Goal: Navigation & Orientation: Find specific page/section

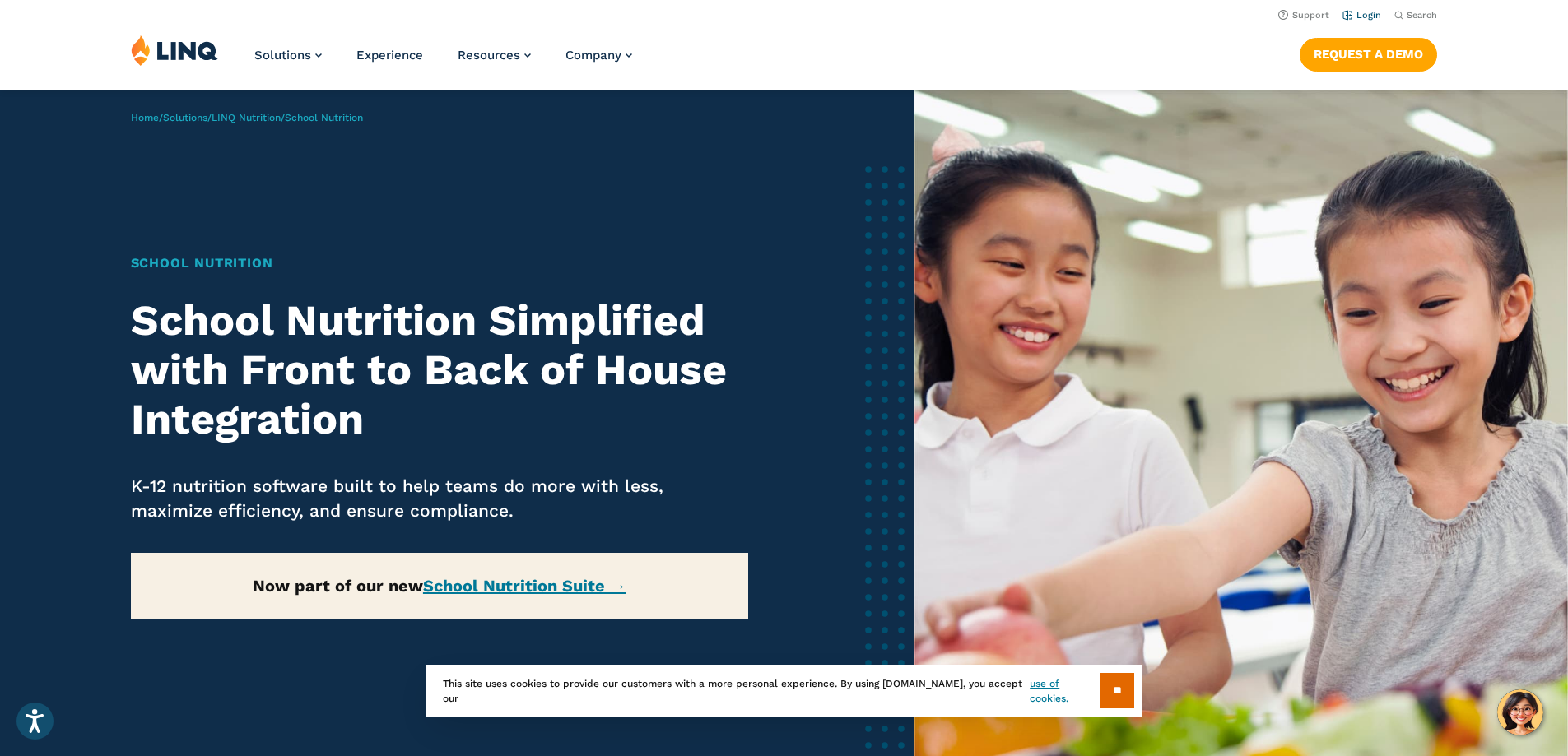
click at [1368, 19] on link "Login" at bounding box center [1362, 16] width 39 height 11
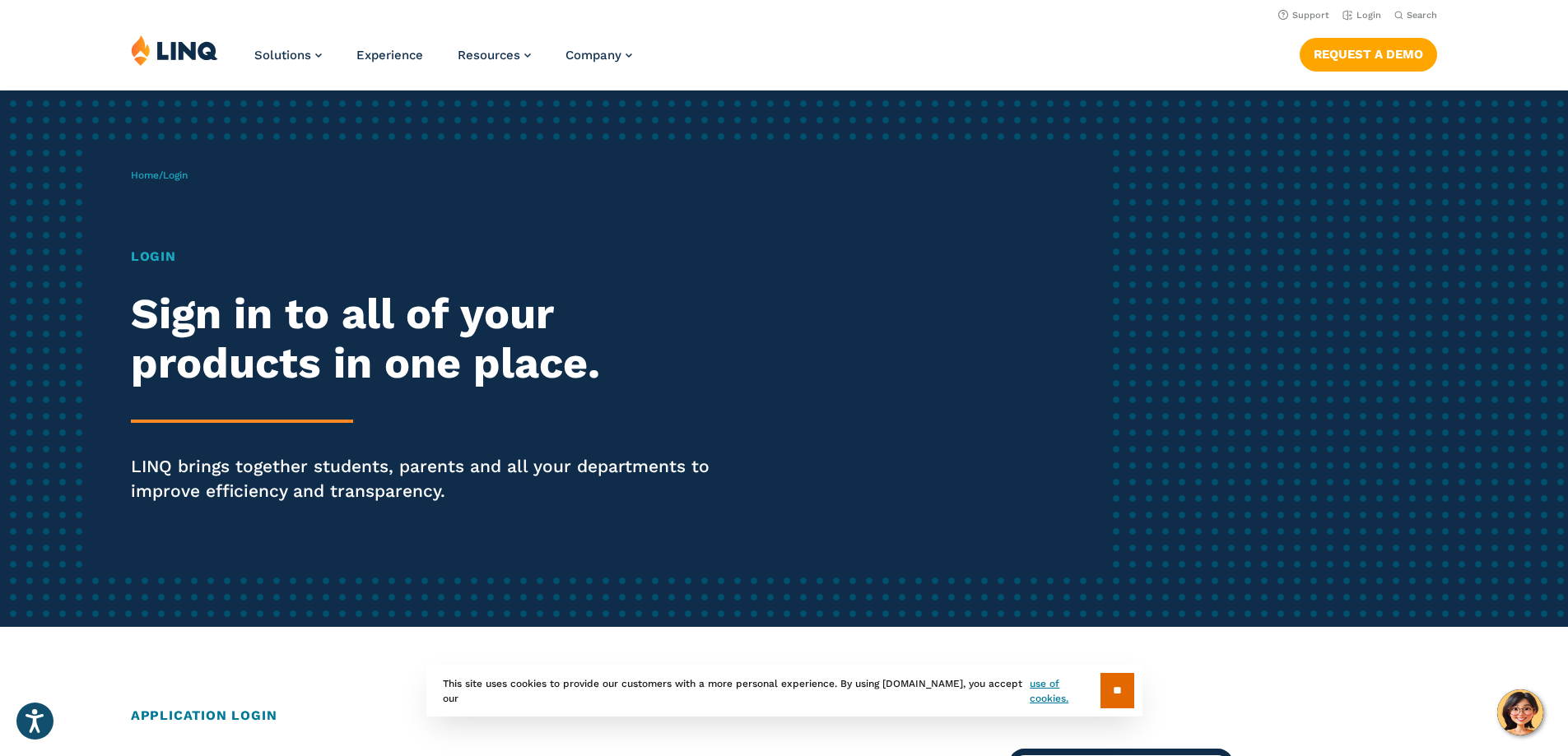
click at [142, 250] on h1 "Login" at bounding box center [432, 256] width 604 height 19
click at [151, 259] on h1 "Login" at bounding box center [432, 256] width 604 height 19
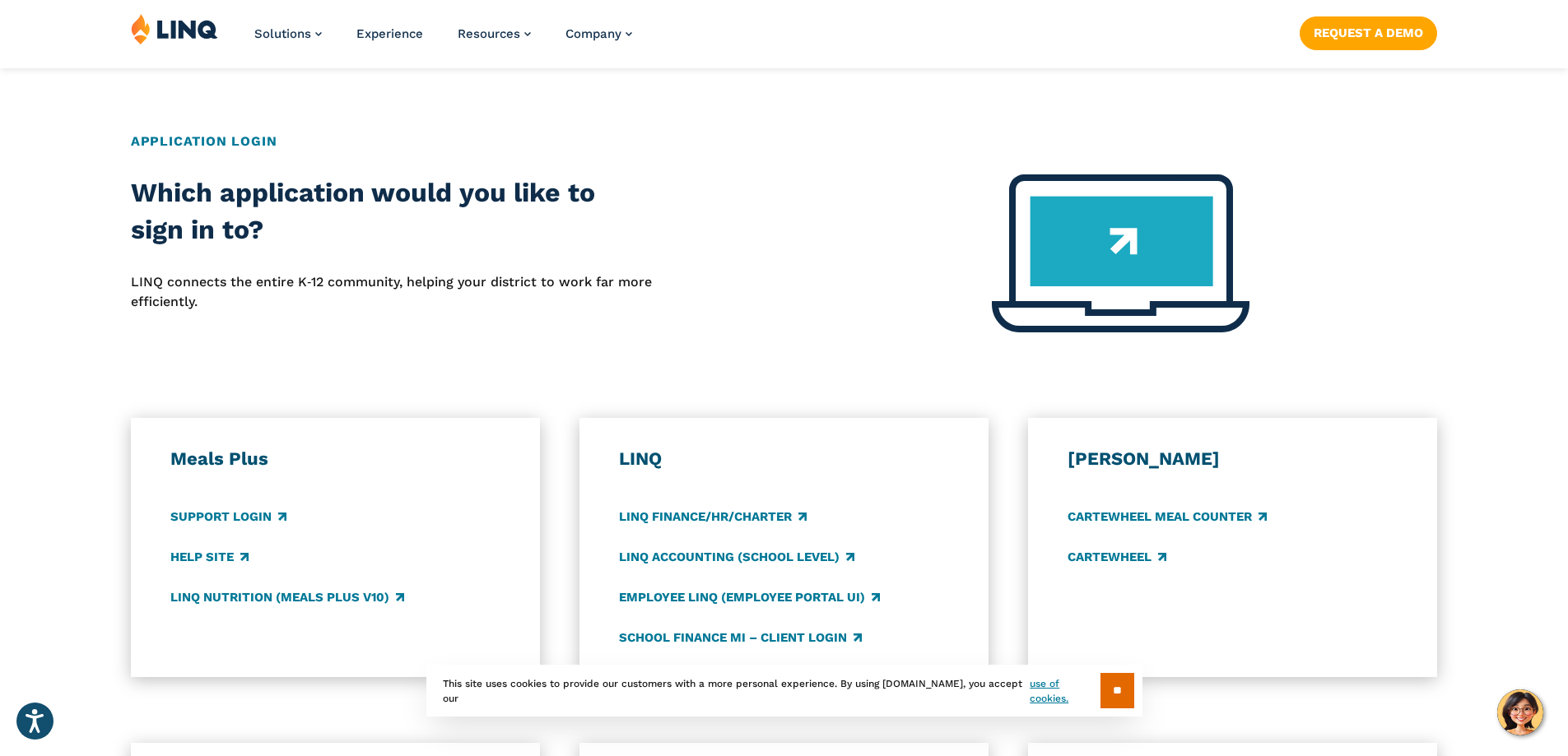
scroll to position [659, 0]
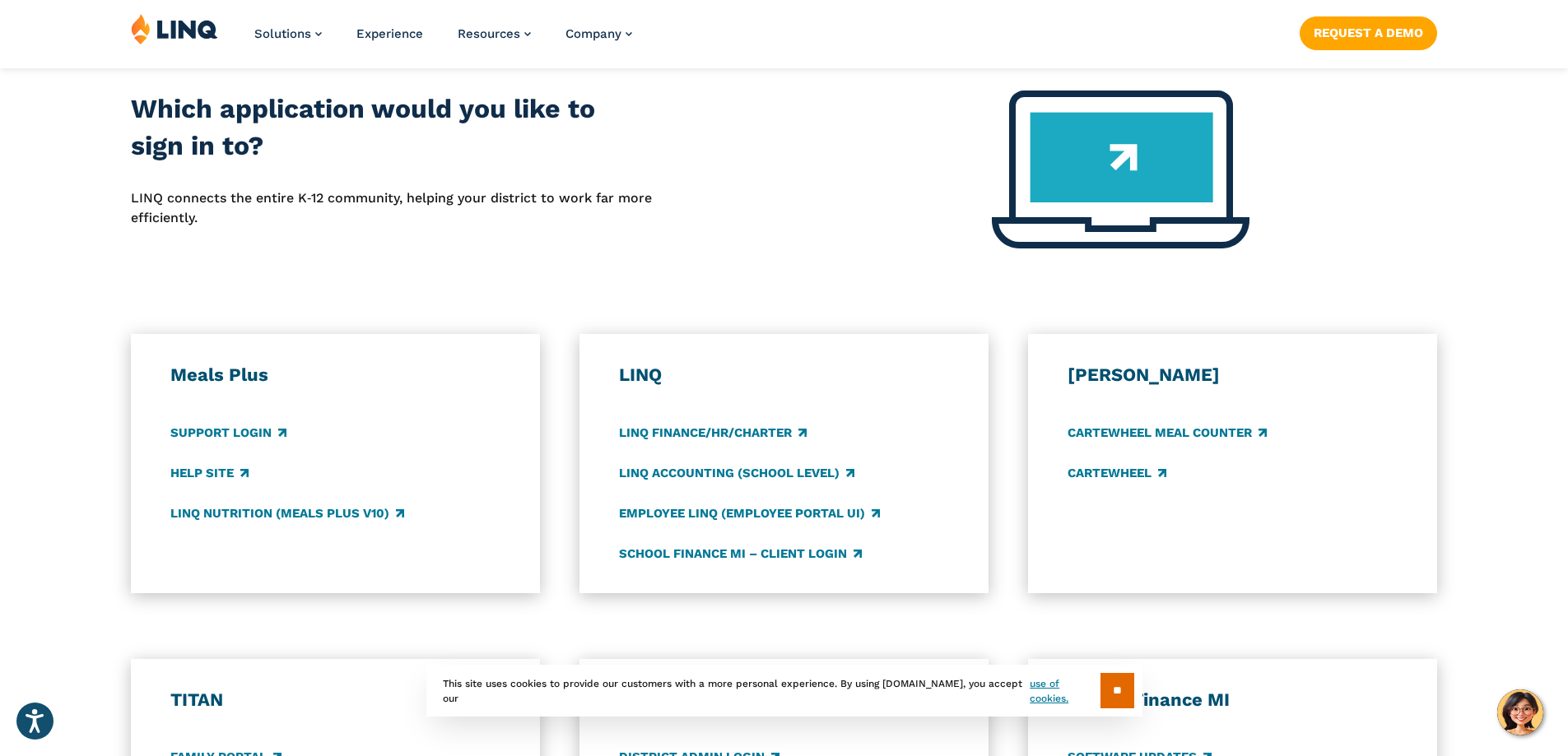
click at [642, 376] on h3 "LINQ" at bounding box center [784, 375] width 331 height 23
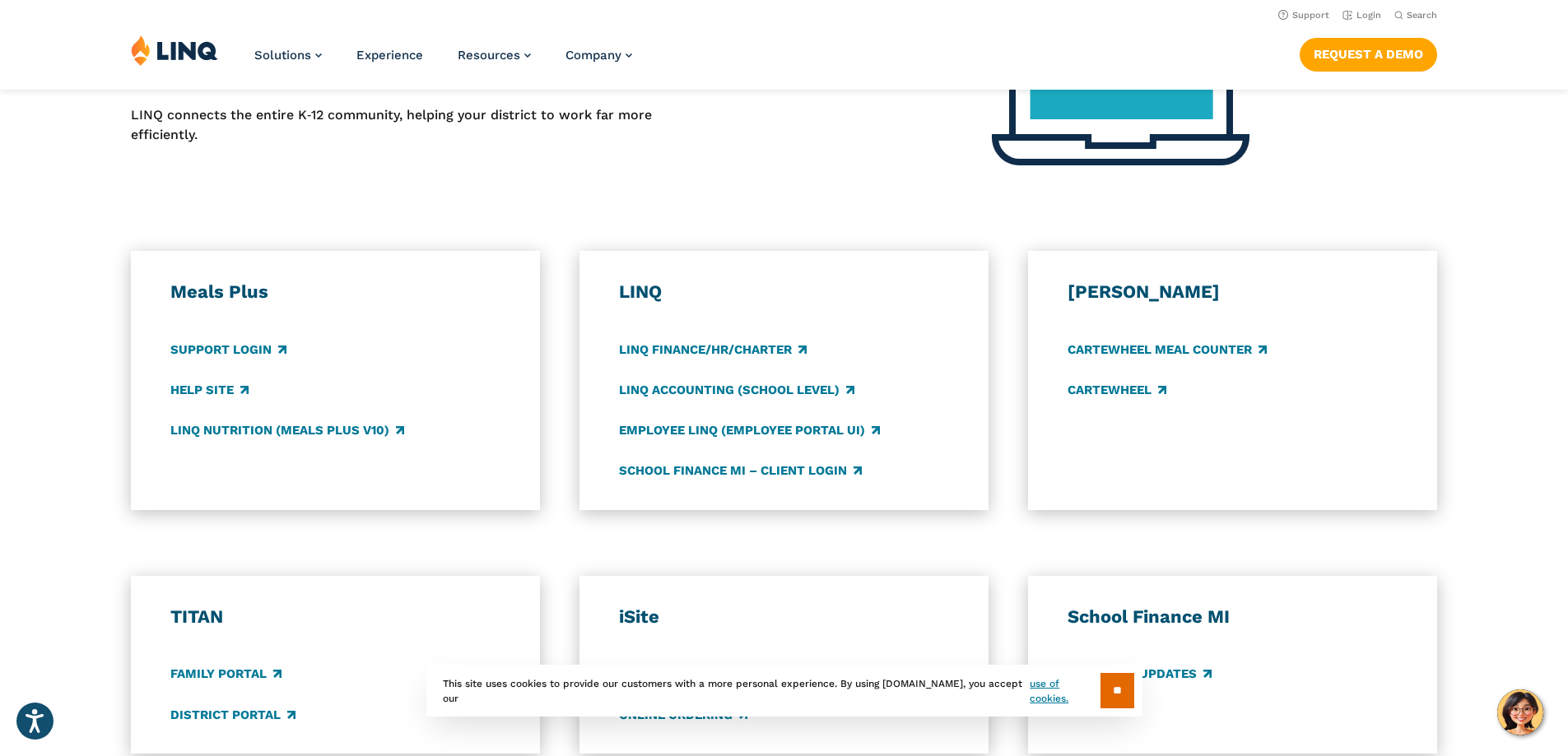
scroll to position [740, 0]
